Goal: Task Accomplishment & Management: Use online tool/utility

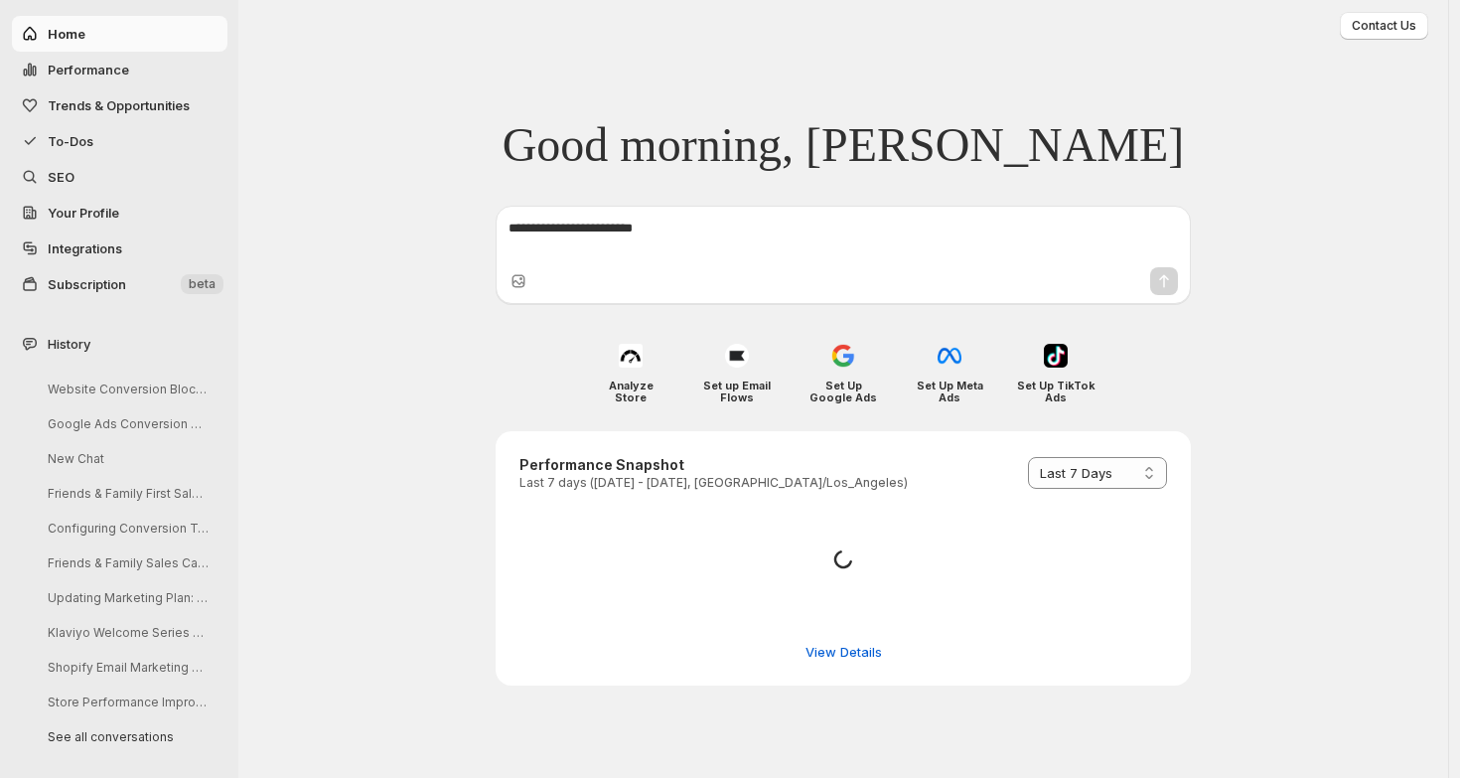
select select "*********"
click at [98, 138] on span "To-Dos" at bounding box center [136, 141] width 176 height 20
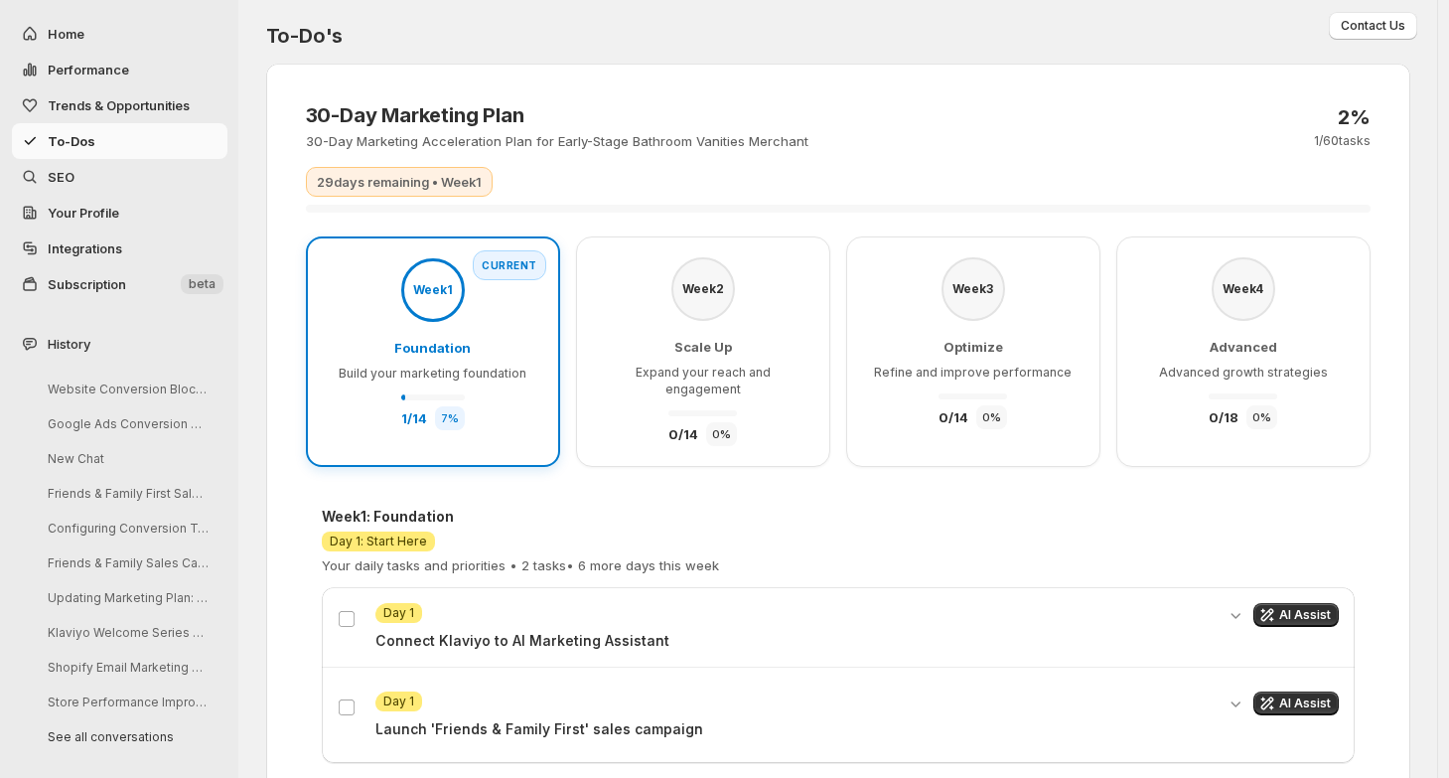
click at [254, 97] on div "To-Do's 30-Day Marketing Plan 30-Day Marketing Acceleration Plan for Early-Stag…" at bounding box center [838, 498] width 1192 height 997
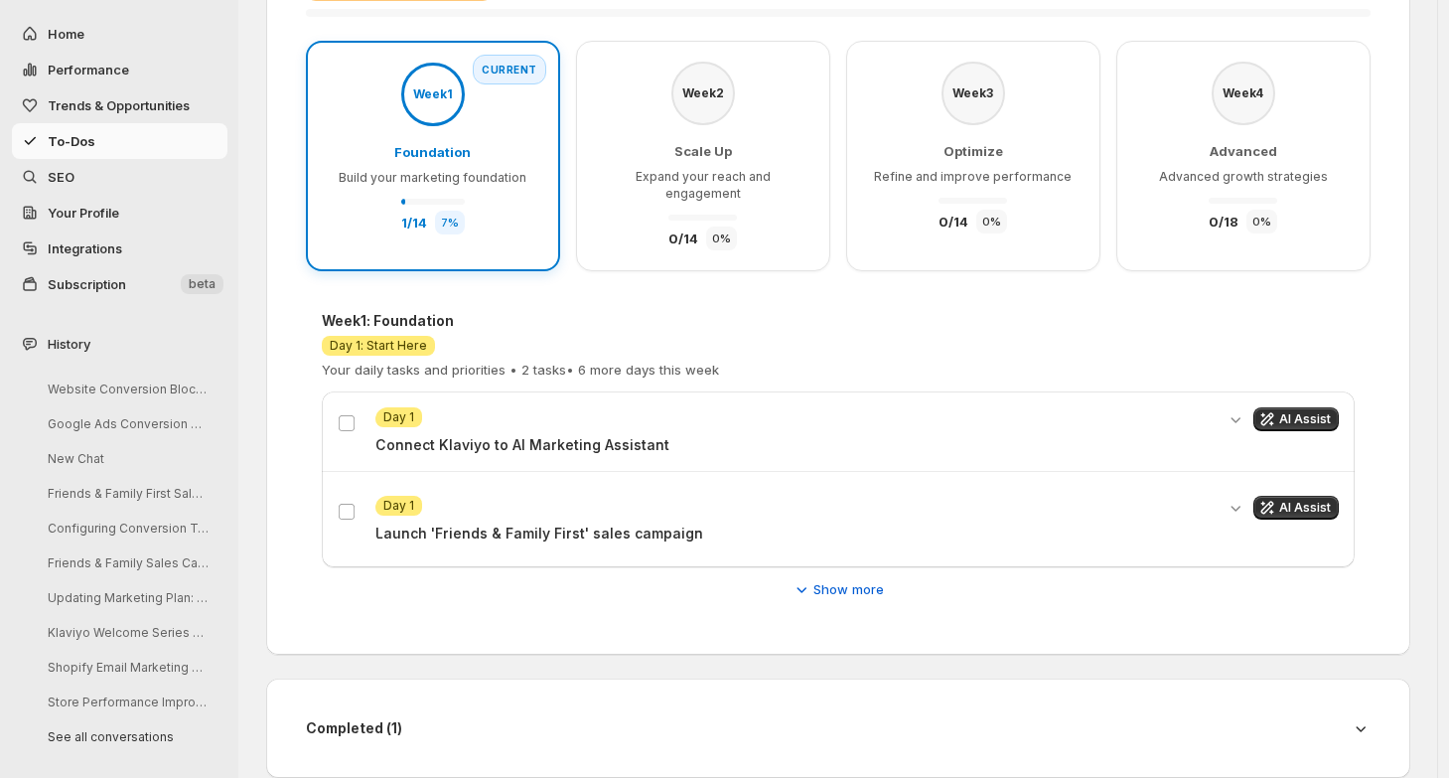
scroll to position [204, 0]
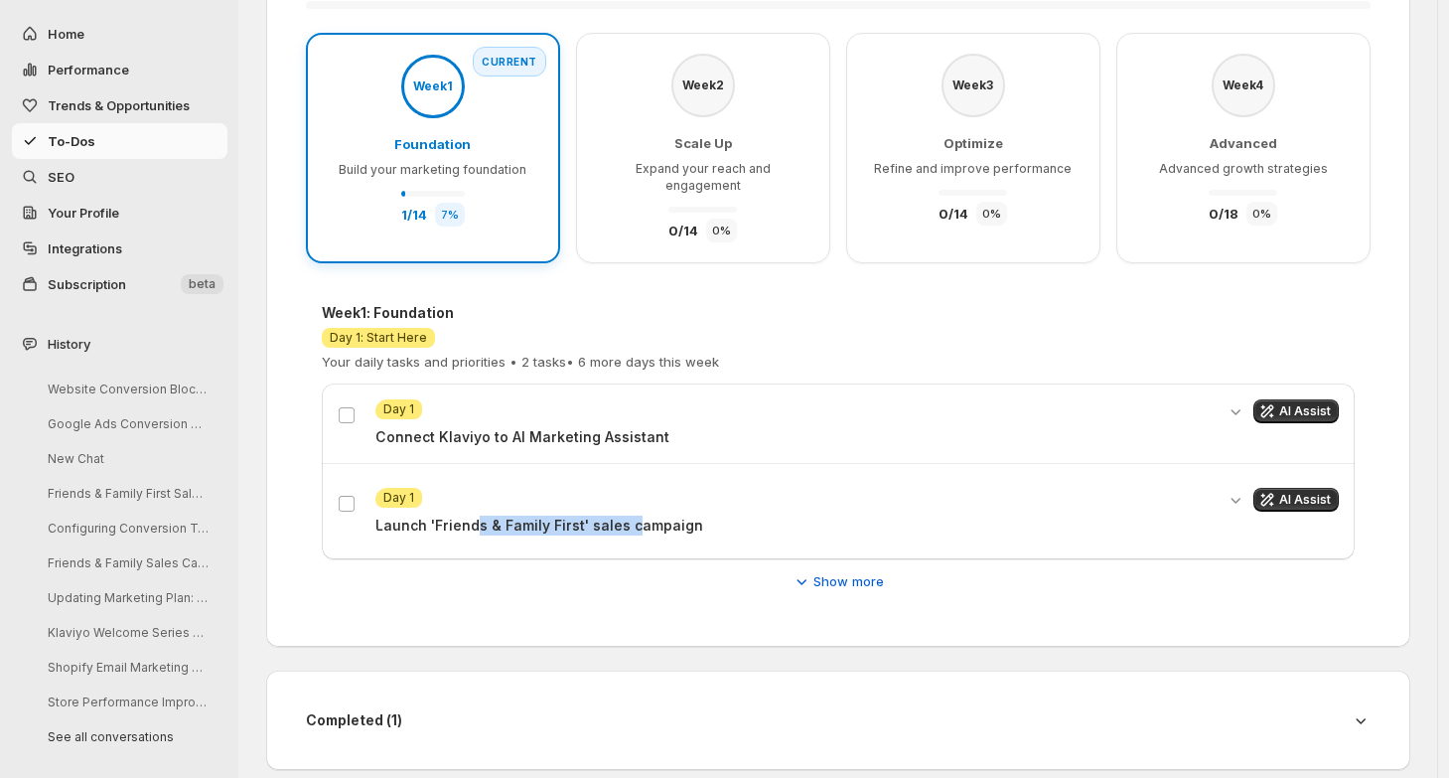
drag, startPoint x: 481, startPoint y: 508, endPoint x: 635, endPoint y: 508, distance: 154.0
click at [635, 516] on p "Launch 'Friends & Family First' sales campaign" at bounding box center [794, 526] width 838 height 20
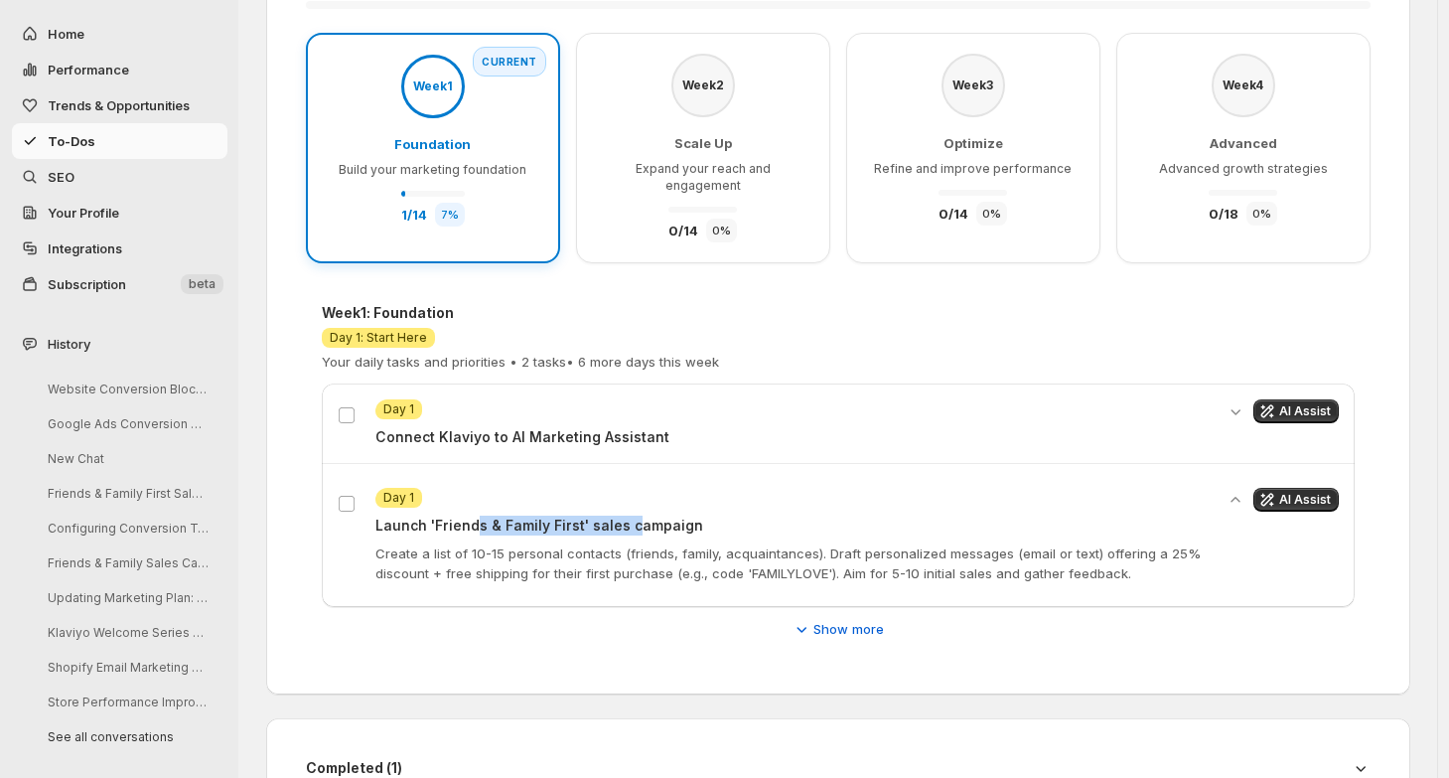
scroll to position [251, 0]
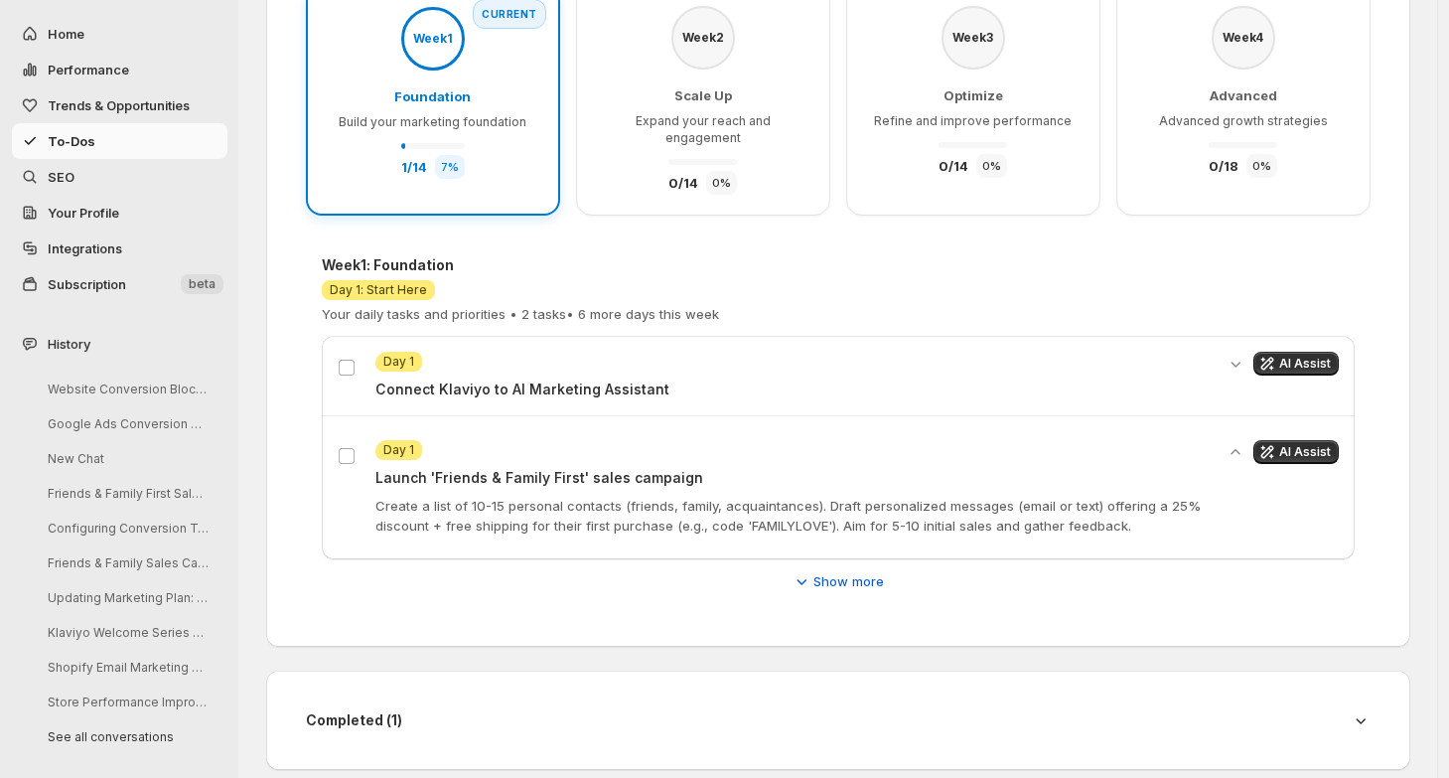
click at [855, 537] on div "Attention Day 1 Connect Klaviyo to AI Marketing Assistant AI Assist Attention D…" at bounding box center [838, 448] width 1033 height 224
click at [850, 571] on span "Show more" at bounding box center [849, 581] width 71 height 20
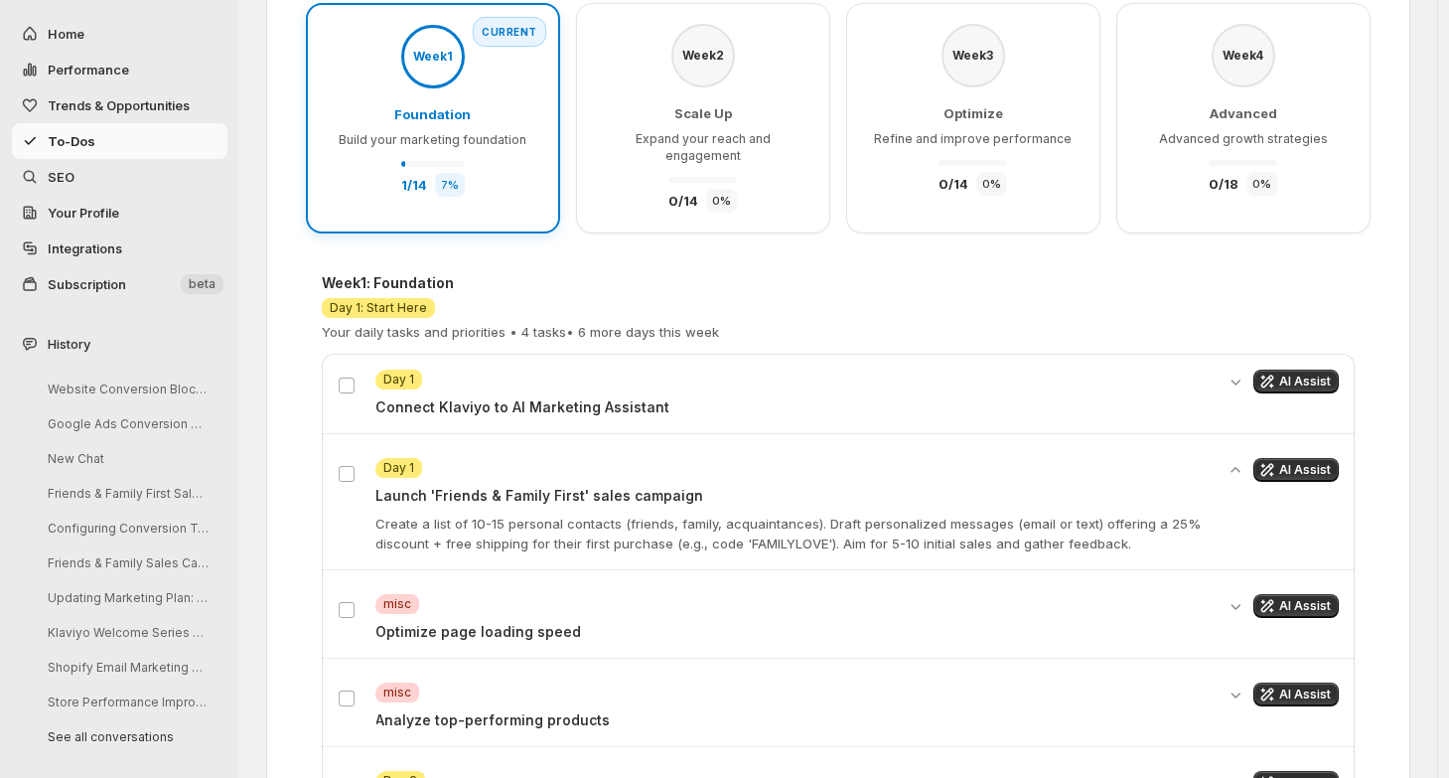
scroll to position [296, 0]
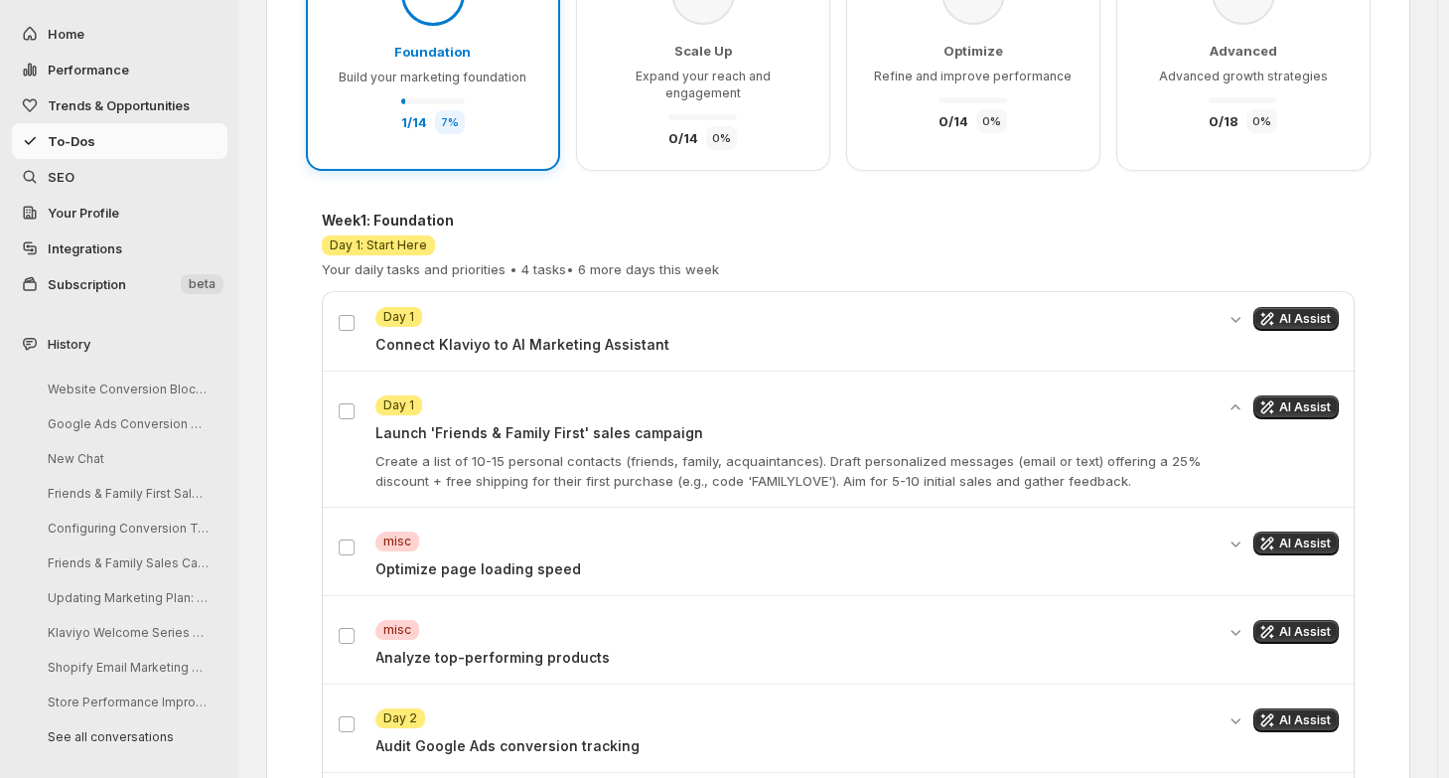
click at [574, 559] on p "Optimize page loading speed" at bounding box center [794, 569] width 838 height 20
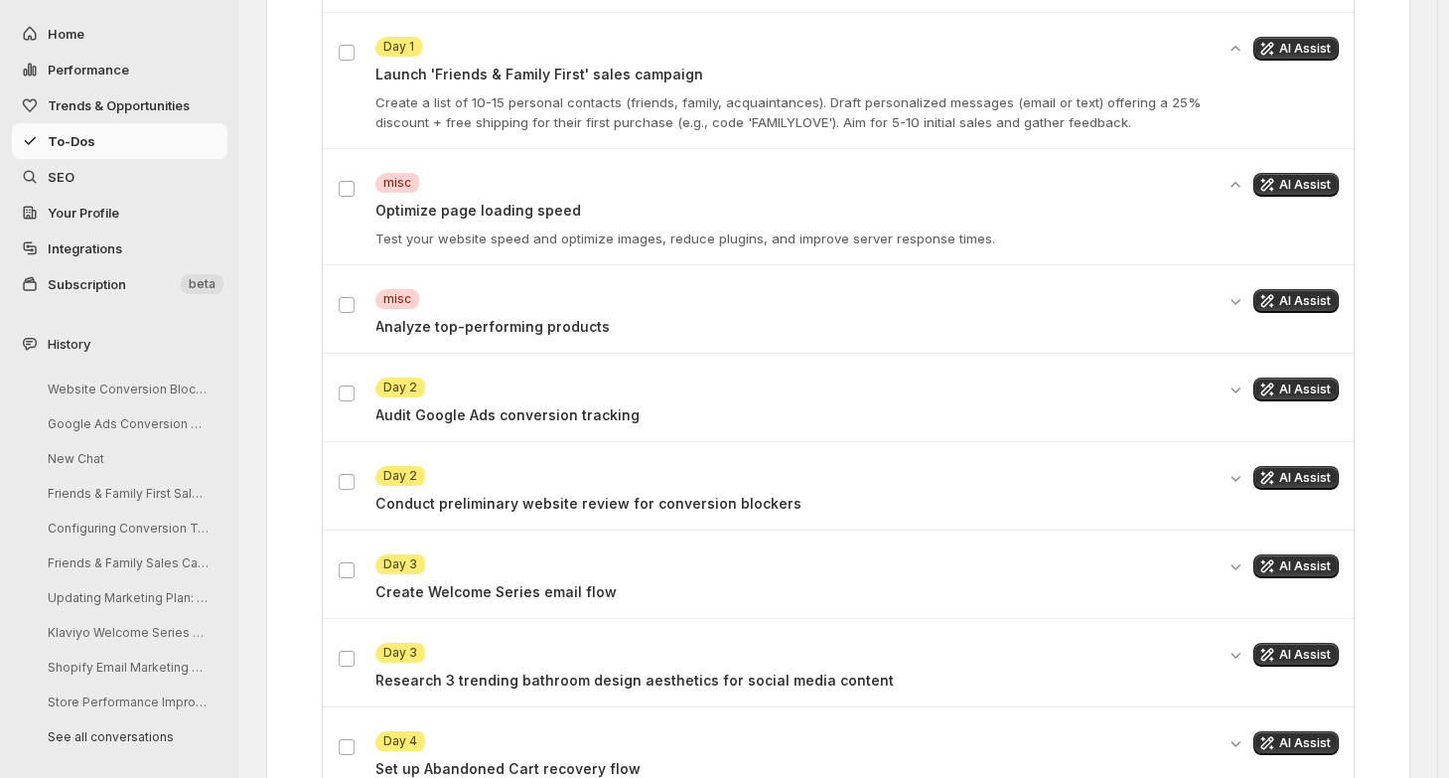
scroll to position [657, 0]
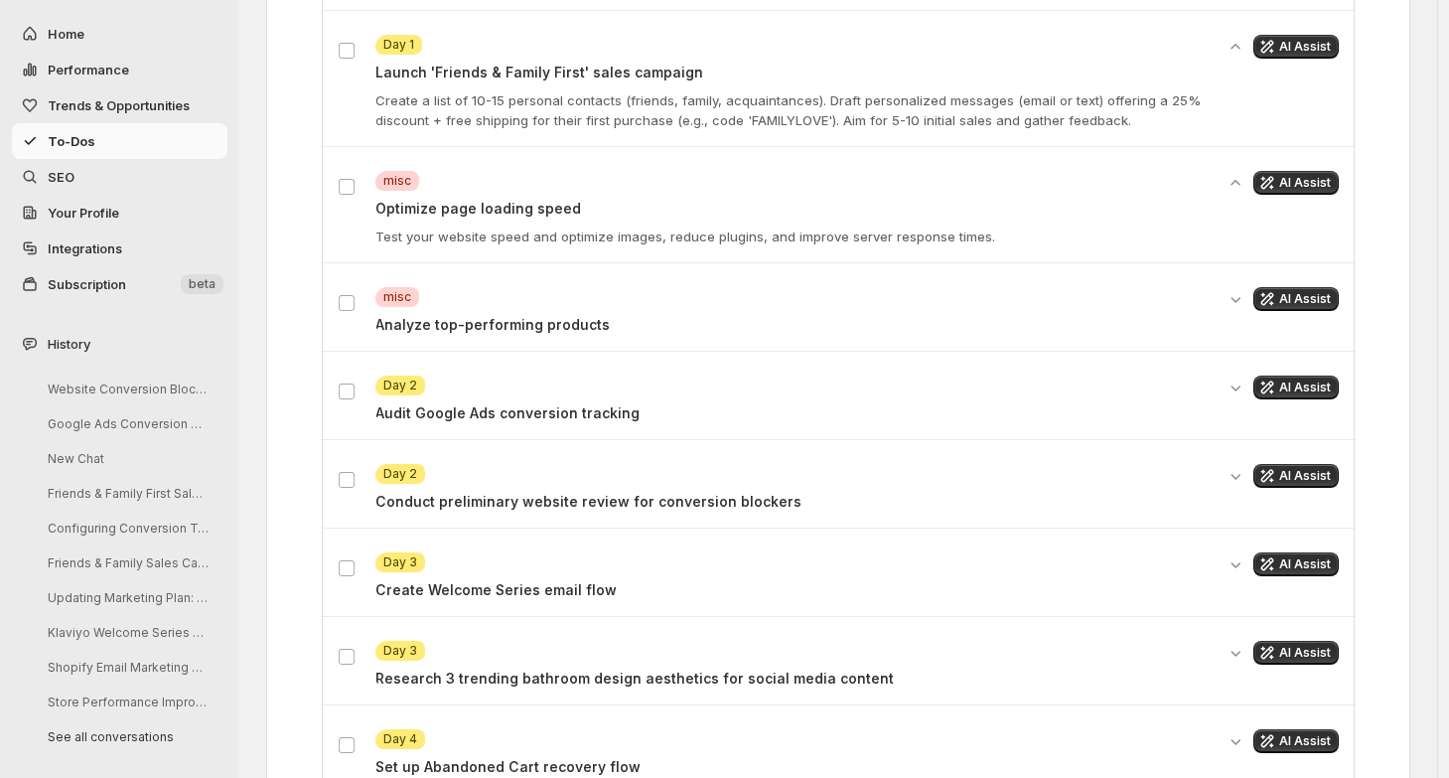
click at [524, 403] on p "Audit Google Ads conversion tracking" at bounding box center [794, 413] width 838 height 20
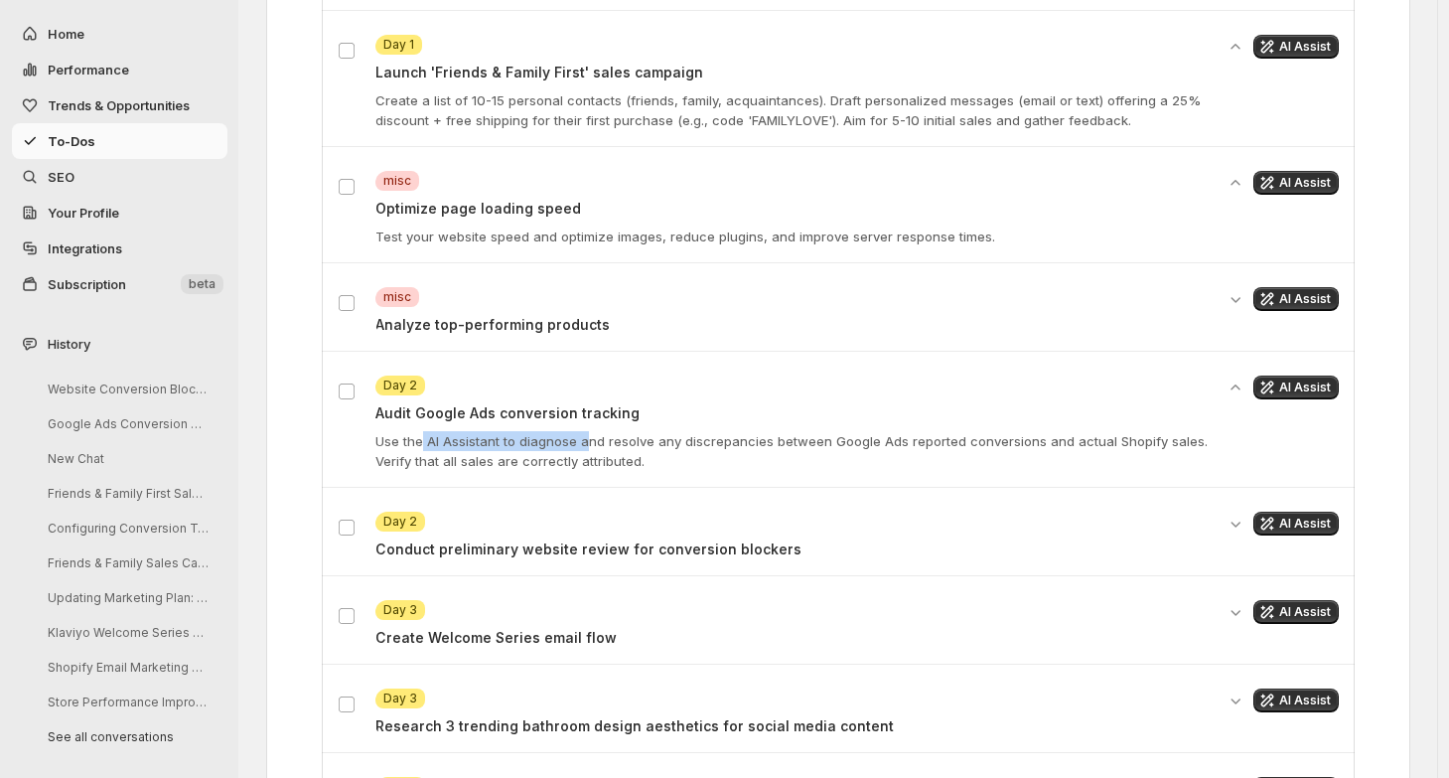
drag, startPoint x: 425, startPoint y: 428, endPoint x: 600, endPoint y: 428, distance: 174.8
click at [599, 431] on p "Use the AI Assistant to diagnose and resolve any discrepancies between Google A…" at bounding box center [794, 451] width 838 height 40
click at [1307, 379] on span "AI Assist" at bounding box center [1305, 387] width 52 height 16
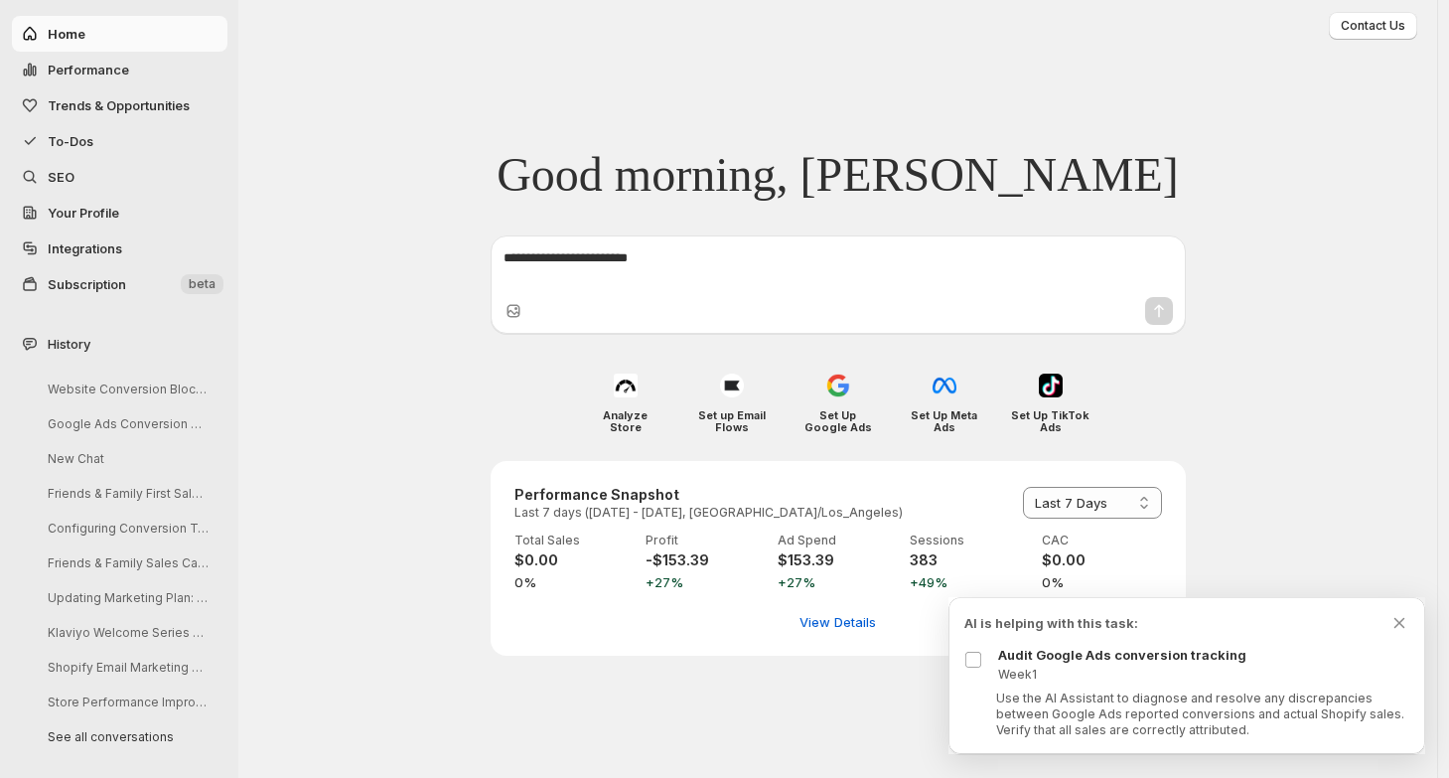
scroll to position [0, 0]
